Goal: Transaction & Acquisition: Obtain resource

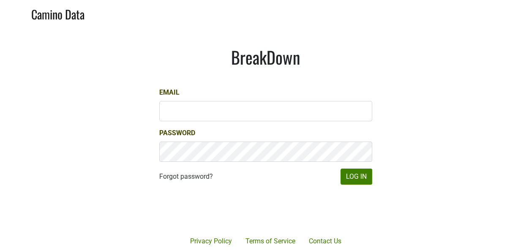
click at [370, 181] on div at bounding box center [296, 210] width 173 height 96
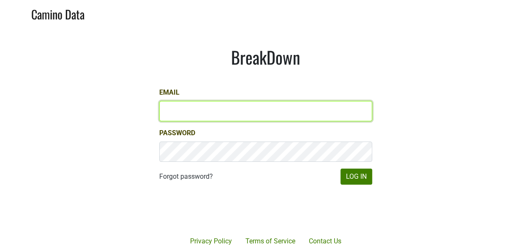
click at [302, 105] on input "Email" at bounding box center [265, 111] width 213 height 20
type input "keith@poggiocosta.com"
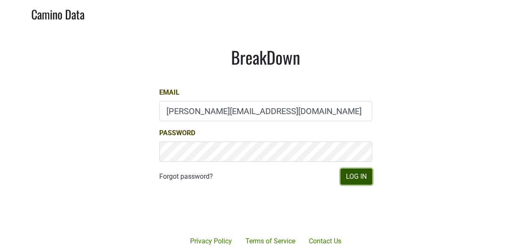
click at [357, 178] on button "Log In" at bounding box center [356, 177] width 32 height 16
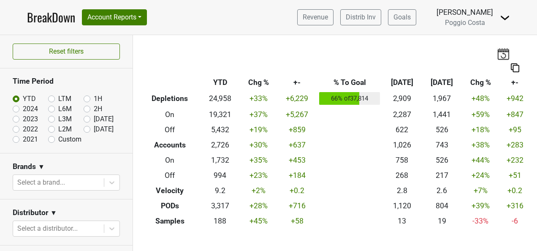
click at [94, 128] on label "[DATE]" at bounding box center [104, 129] width 20 height 10
click at [84, 128] on input "[DATE]" at bounding box center [101, 128] width 34 height 8
radio input "true"
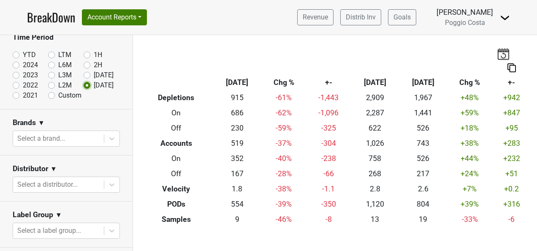
scroll to position [84, 0]
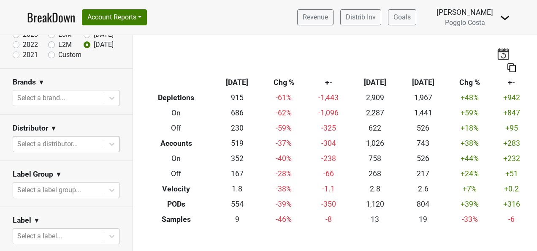
click at [82, 140] on div at bounding box center [58, 144] width 82 height 12
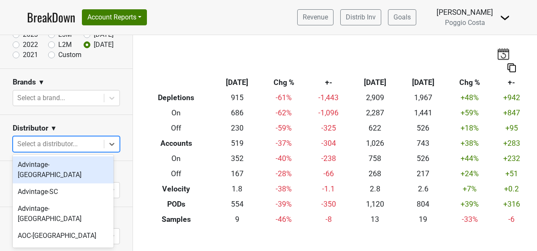
click at [74, 165] on div "Advintage-[GEOGRAPHIC_DATA]" at bounding box center [63, 169] width 101 height 27
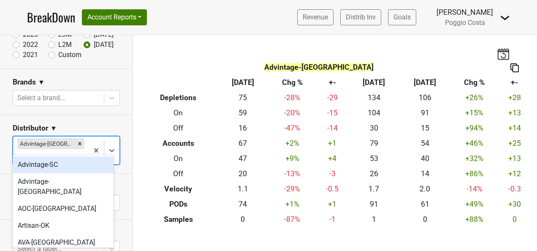
click at [73, 151] on div at bounding box center [50, 157] width 67 height 12
click at [76, 171] on div "Advintage-SC" at bounding box center [63, 164] width 101 height 17
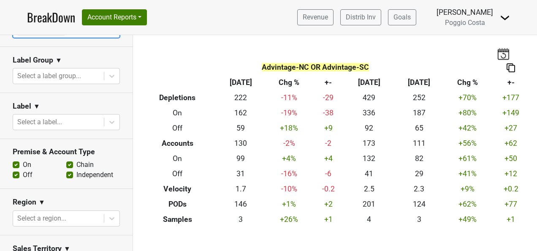
scroll to position [296, 0]
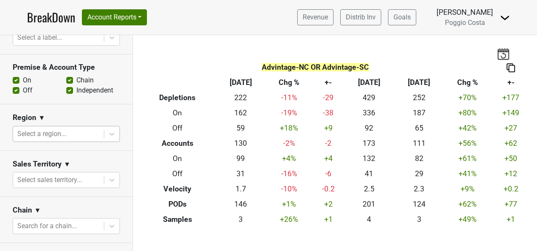
click at [79, 136] on div at bounding box center [58, 134] width 82 height 12
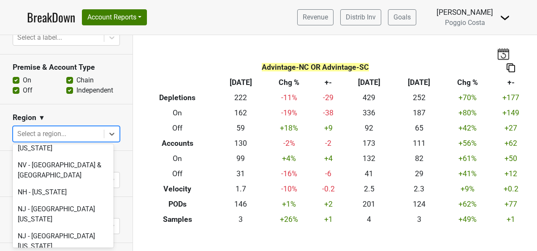
scroll to position [1774, 0]
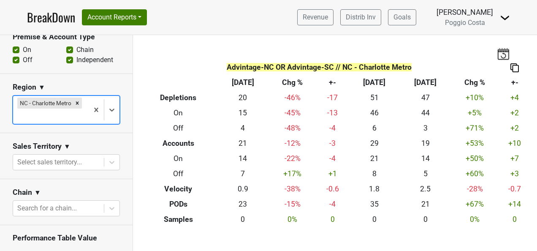
scroll to position [338, 0]
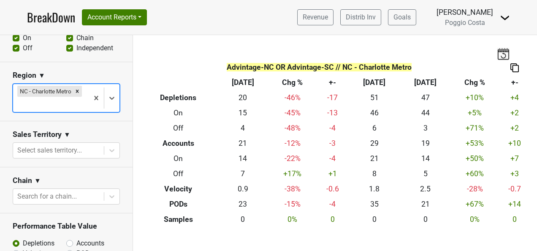
click at [66, 104] on div at bounding box center [50, 104] width 67 height 12
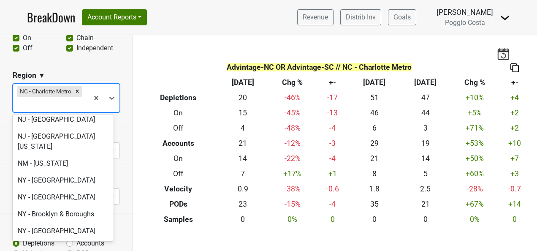
scroll to position [2028, 0]
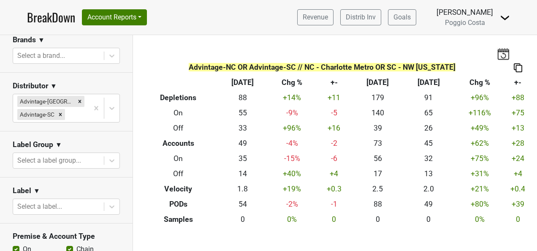
scroll to position [0, 0]
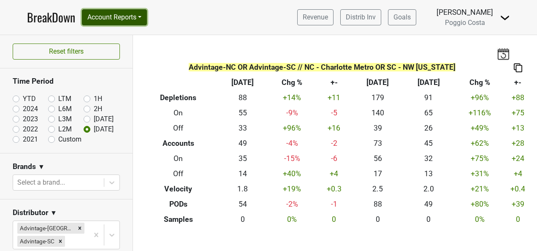
click at [146, 17] on button "Account Reports" at bounding box center [114, 17] width 65 height 16
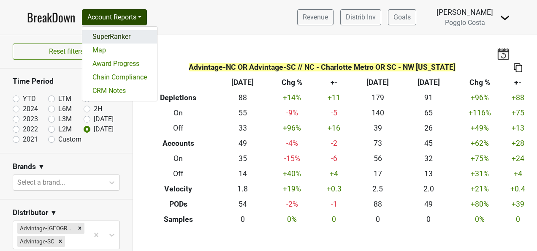
click at [146, 34] on link "SuperRanker" at bounding box center [119, 37] width 75 height 14
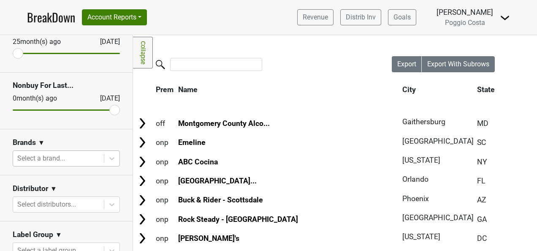
scroll to position [127, 0]
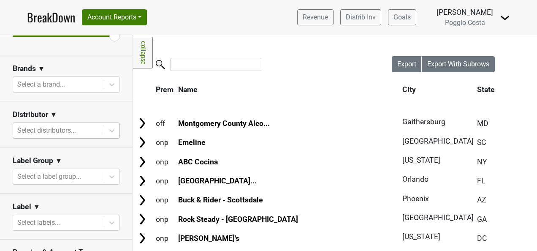
click at [82, 133] on div at bounding box center [58, 131] width 82 height 12
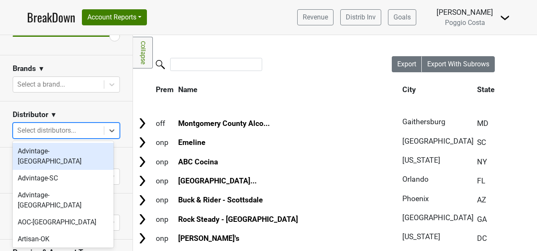
click at [83, 152] on div "Advintage-[GEOGRAPHIC_DATA]" at bounding box center [63, 156] width 101 height 27
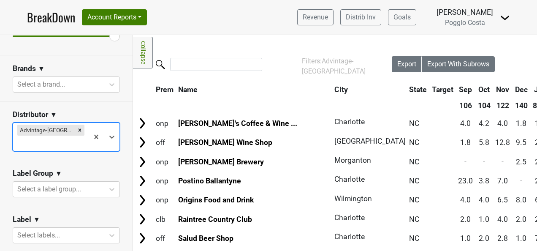
click at [74, 137] on div at bounding box center [50, 143] width 67 height 12
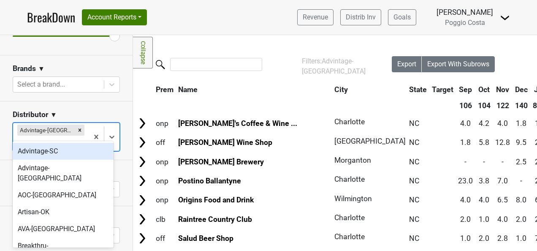
click at [76, 157] on div "Advintage-SC" at bounding box center [63, 151] width 101 height 17
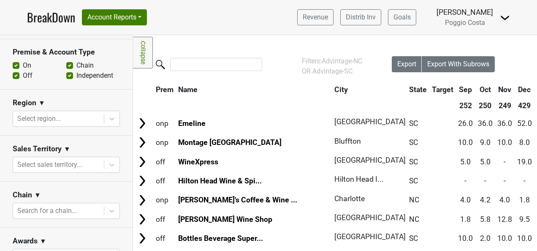
scroll to position [380, 0]
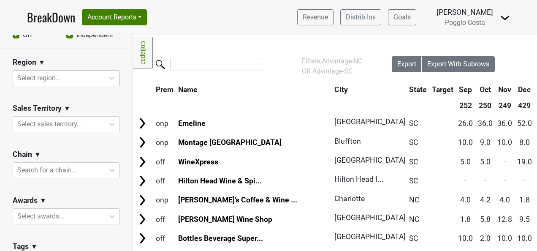
click at [82, 76] on div at bounding box center [58, 78] width 82 height 12
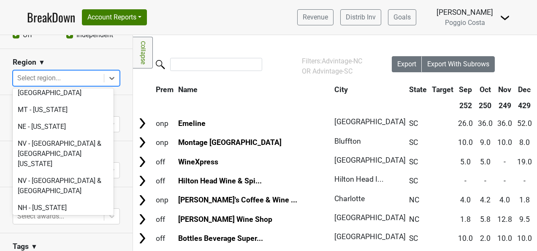
scroll to position [1732, 0]
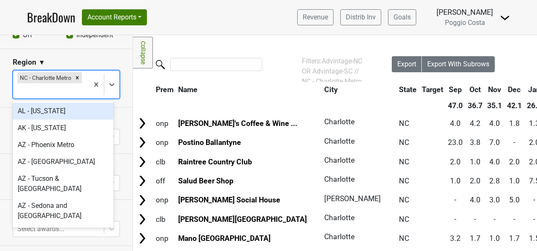
click at [66, 86] on div at bounding box center [50, 91] width 67 height 12
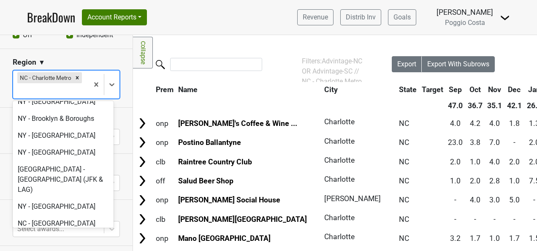
scroll to position [1985, 0]
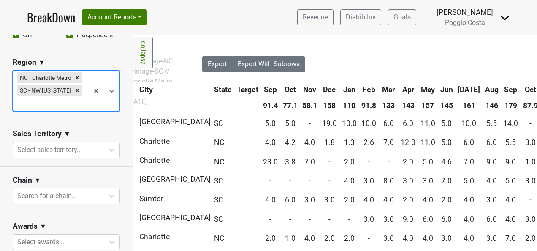
scroll to position [0, 155]
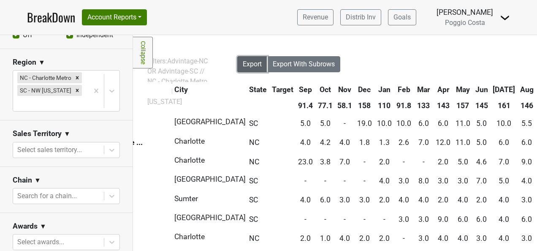
click at [241, 68] on button "Export" at bounding box center [252, 64] width 30 height 16
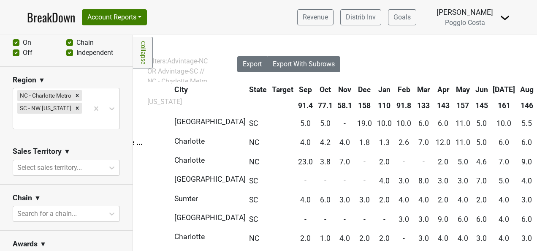
scroll to position [380, 0]
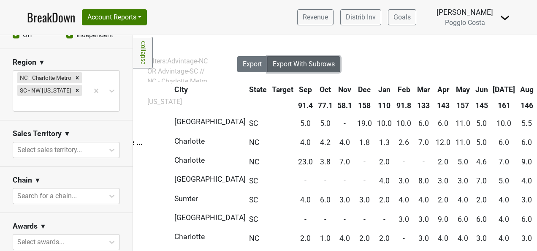
click at [294, 61] on span "Export With Subrows" at bounding box center [304, 64] width 62 height 8
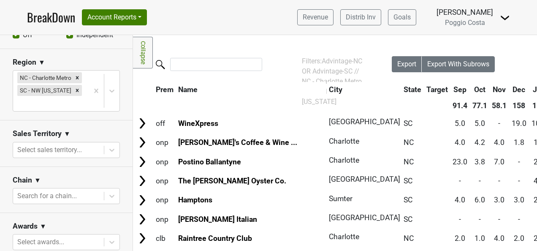
scroll to position [338, 0]
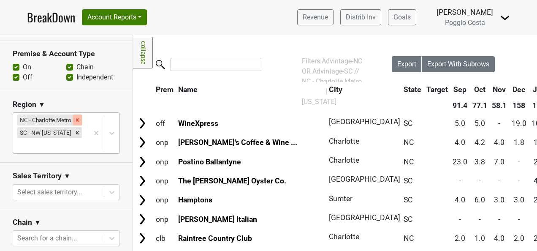
click at [76, 118] on icon "Remove NC - Charlotte Metro" at bounding box center [77, 119] width 3 height 3
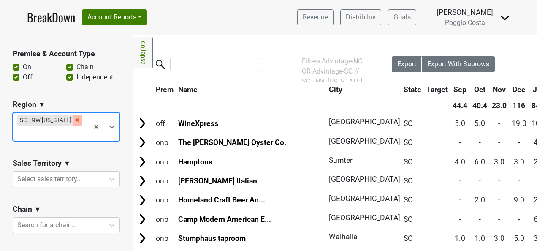
click at [75, 121] on icon "Remove SC - NW South Carolina" at bounding box center [77, 120] width 6 height 6
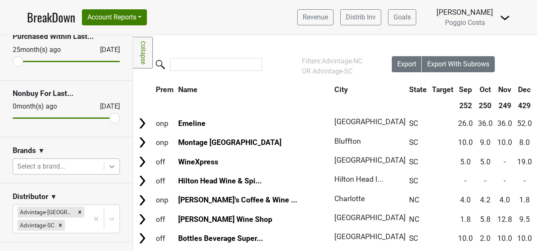
scroll to position [129, 0]
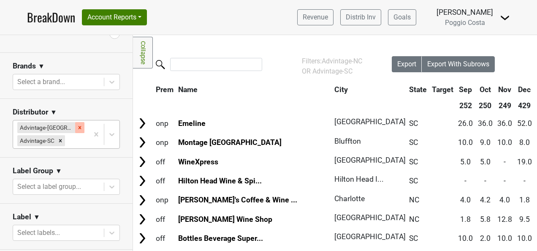
click at [79, 127] on icon "Remove Advintage-NC" at bounding box center [80, 127] width 3 height 3
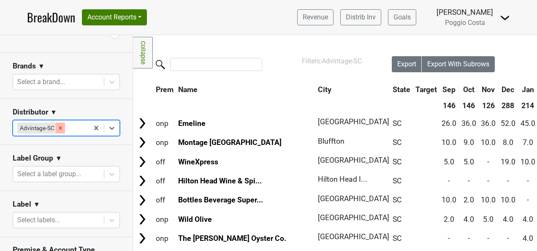
click at [59, 125] on icon "Remove Advintage-SC" at bounding box center [60, 128] width 6 height 6
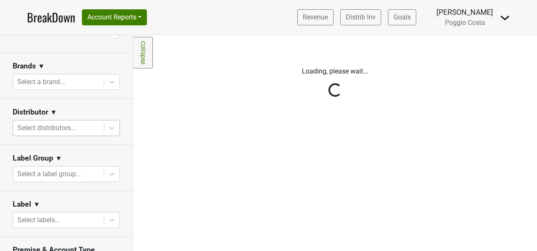
click at [80, 123] on div "Reset filters Purchased Within Last... 25 month(s) ago Oct '25 Nonbuy For Last.…" at bounding box center [66, 143] width 133 height 216
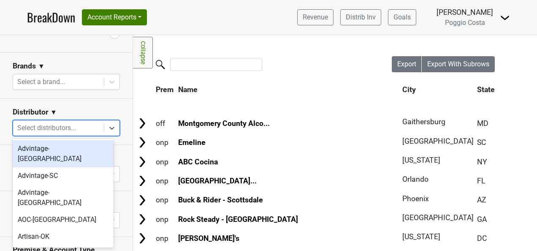
click at [80, 129] on div at bounding box center [58, 128] width 82 height 12
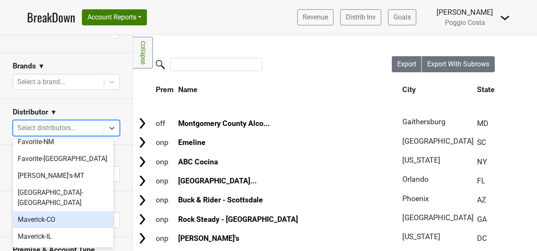
scroll to position [296, 0]
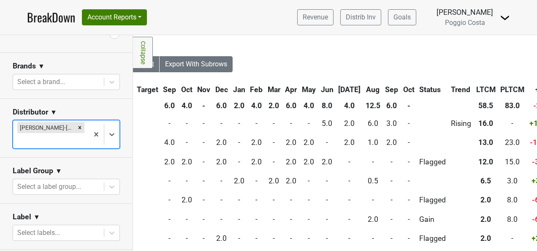
scroll to position [0, 0]
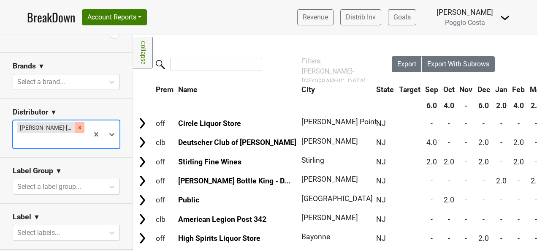
click at [77, 128] on icon "Remove MS Walker-NJ" at bounding box center [80, 128] width 6 height 6
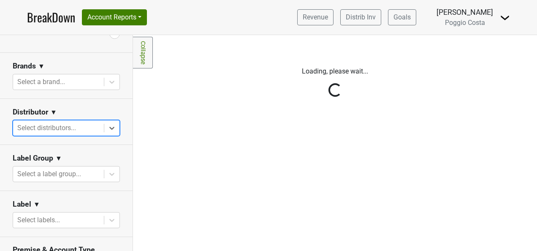
click at [68, 125] on div "Reset filters Purchased Within Last... 25 month(s) ago Oct '25 Nonbuy For Last.…" at bounding box center [66, 143] width 133 height 216
click at [69, 125] on div "Reset filters Purchased Within Last... 25 month(s) ago Oct '25 Nonbuy For Last.…" at bounding box center [66, 143] width 133 height 216
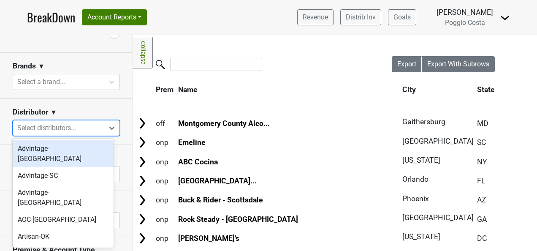
click at [84, 128] on div at bounding box center [58, 128] width 82 height 12
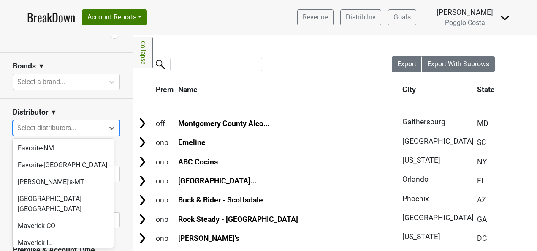
scroll to position [253, 0]
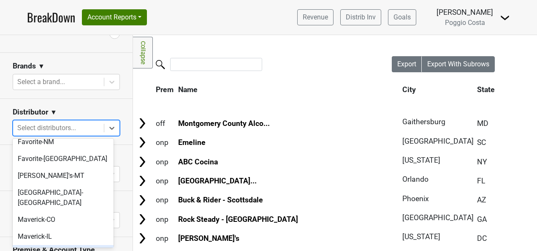
click at [81, 245] on div "[PERSON_NAME]-MA" at bounding box center [63, 253] width 101 height 17
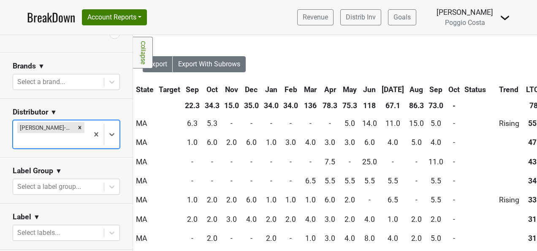
scroll to position [0, 0]
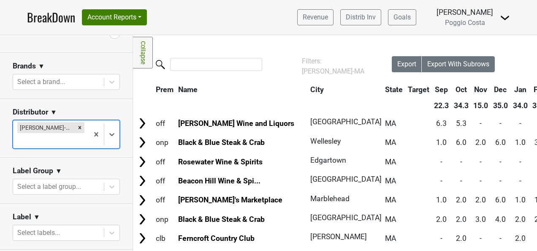
click at [50, 17] on link "BreakDown" at bounding box center [51, 17] width 48 height 18
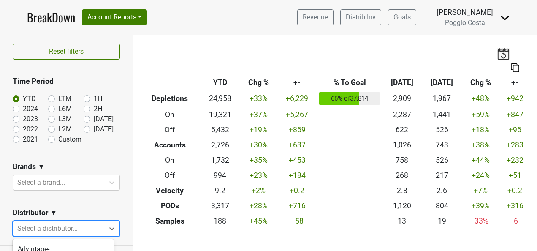
click at [74, 225] on body "BreakDown Account Reports SuperRanker Map Award Progress Chain Compliance CRM N…" at bounding box center [268, 125] width 537 height 251
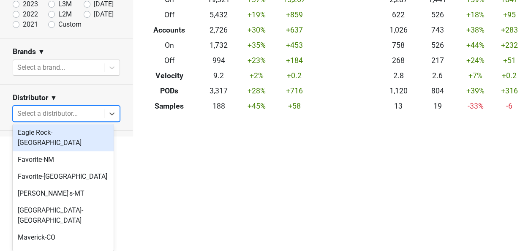
scroll to position [253, 0]
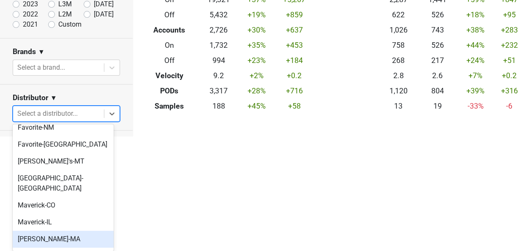
click at [77, 231] on div "[PERSON_NAME]-MA" at bounding box center [63, 239] width 101 height 17
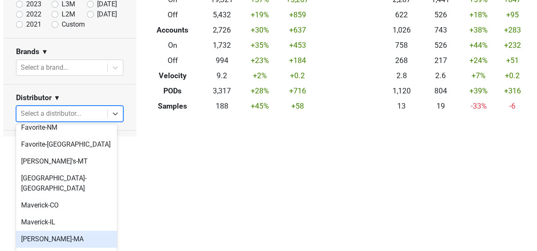
scroll to position [0, 0]
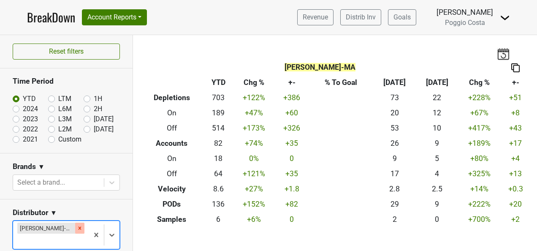
click at [79, 229] on icon "Remove MS Walker-MA" at bounding box center [80, 227] width 3 height 3
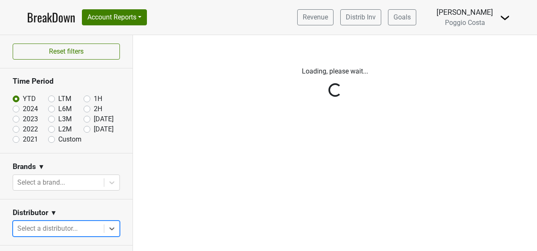
click at [70, 229] on div "Reset filters Time Period YTD LTM 1H 2024 L6M 2H 2023 L3M Sep '25 2022 L2M Oct …" at bounding box center [66, 143] width 133 height 216
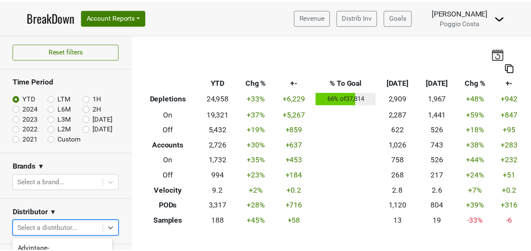
scroll to position [115, 0]
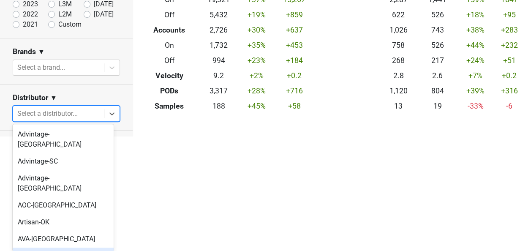
click at [83, 136] on body "BreakDown Account Reports SuperRanker Map Award Progress Chain Compliance CRM N…" at bounding box center [265, 10] width 531 height 251
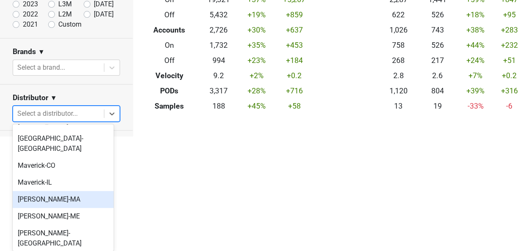
scroll to position [338, 0]
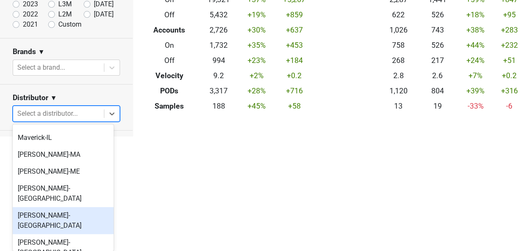
click at [78, 207] on div "[PERSON_NAME]-[GEOGRAPHIC_DATA]" at bounding box center [63, 220] width 101 height 27
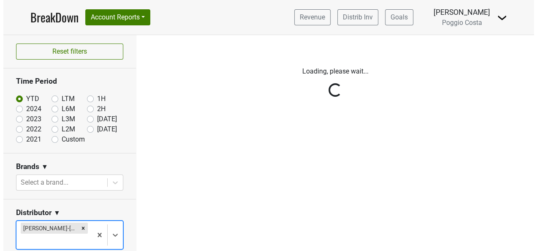
scroll to position [0, 0]
